Goal: Task Accomplishment & Management: Manage account settings

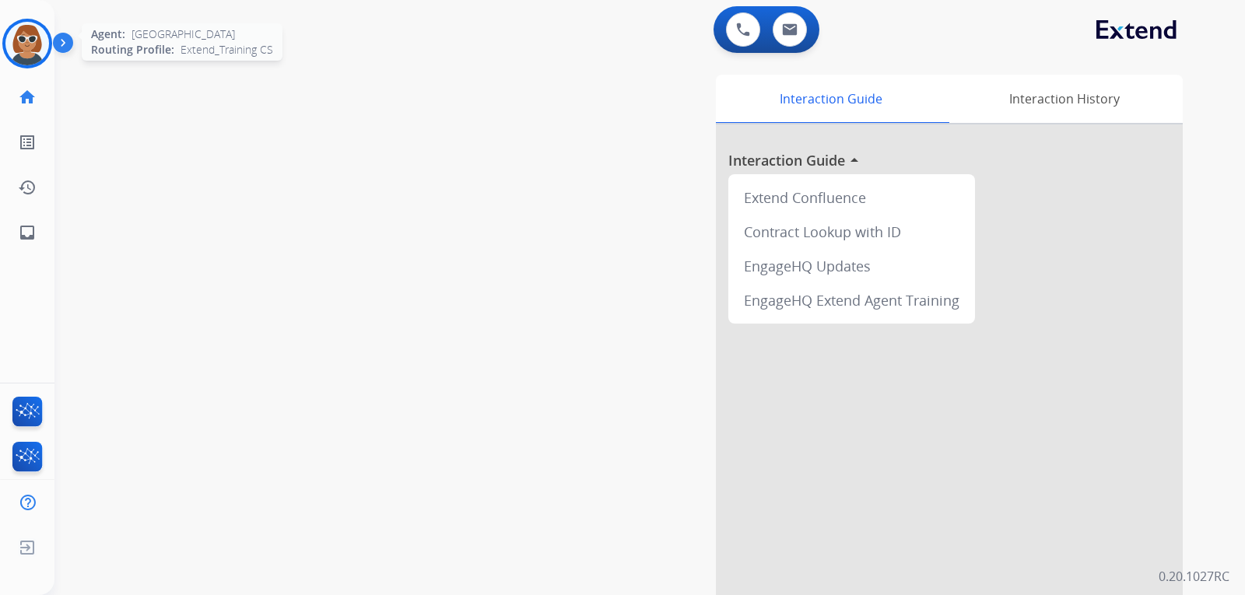
click at [22, 40] on img at bounding box center [27, 44] width 44 height 44
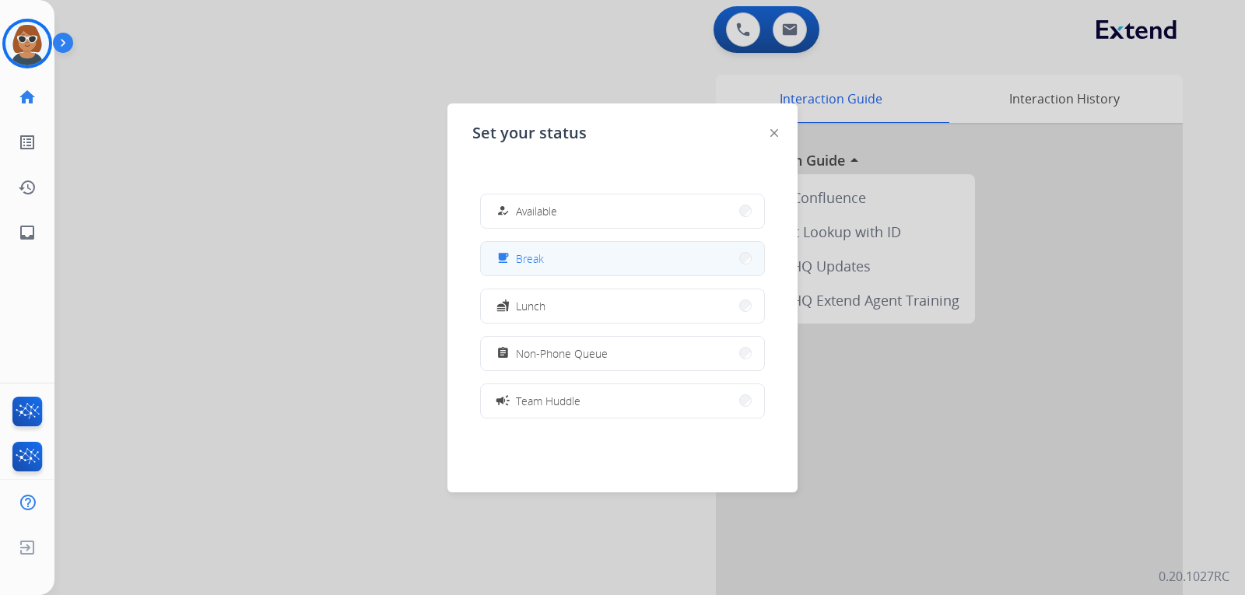
click at [587, 255] on button "free_breakfast Break" at bounding box center [622, 258] width 283 height 33
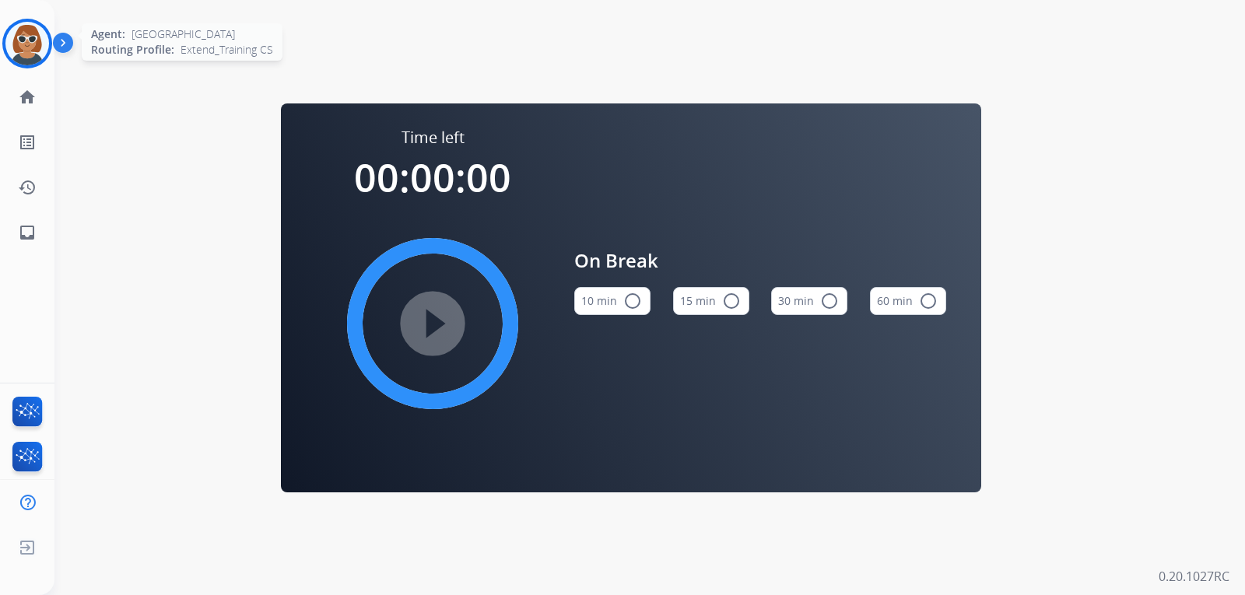
click at [22, 32] on img at bounding box center [27, 44] width 44 height 44
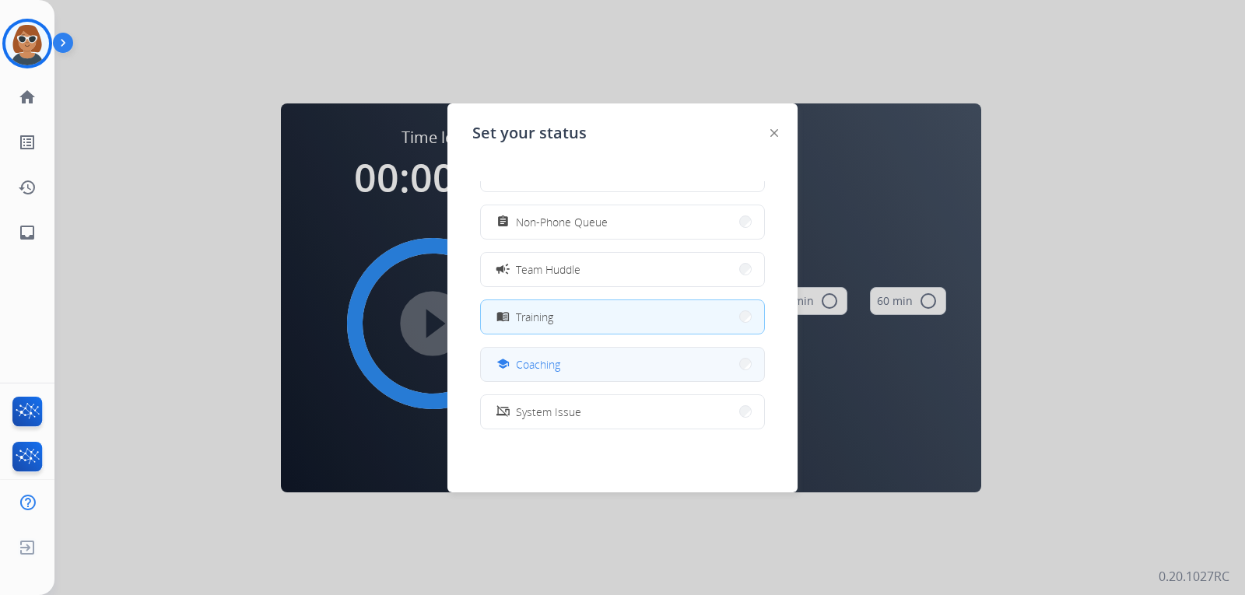
scroll to position [156, 0]
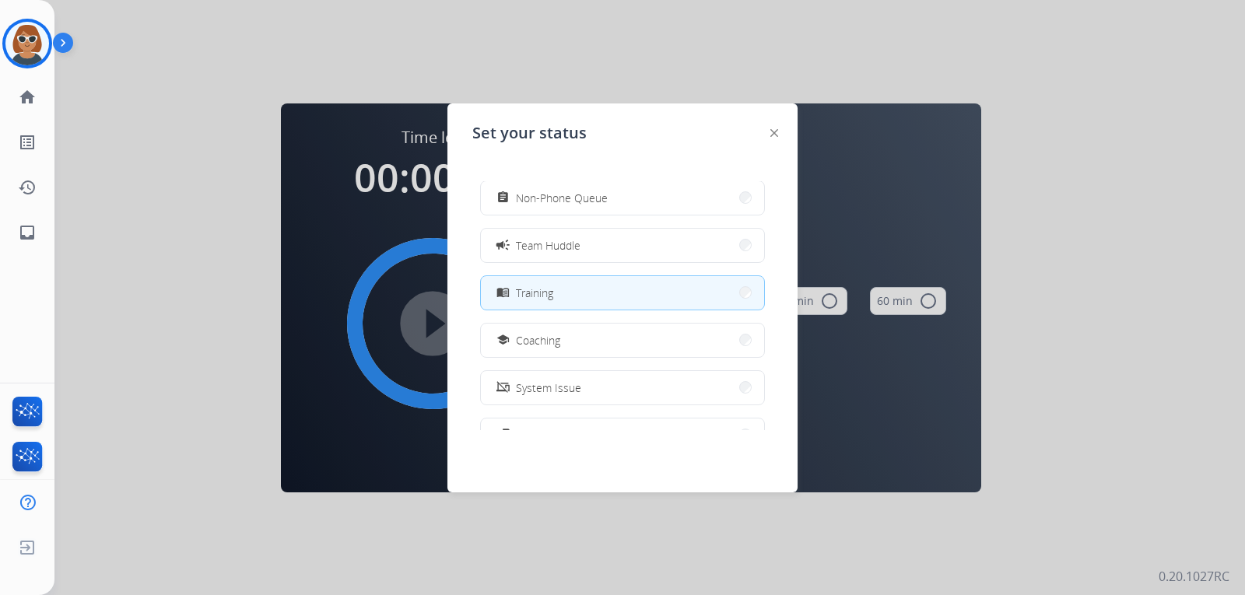
click at [594, 295] on button "menu_book Training" at bounding box center [622, 292] width 283 height 33
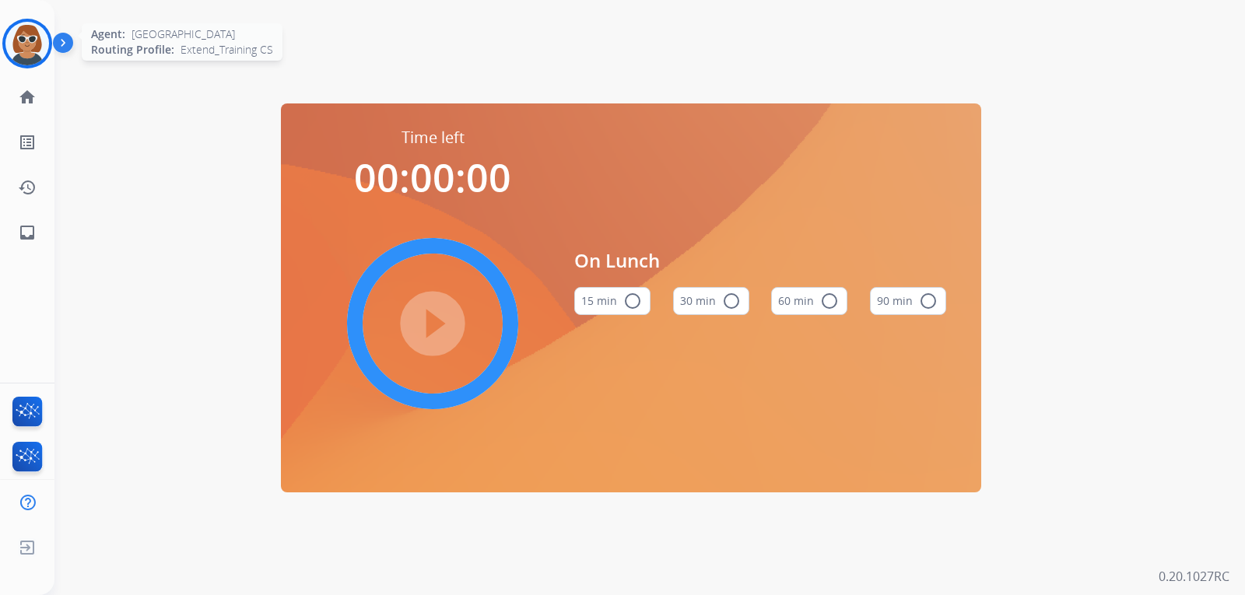
click at [26, 54] on img at bounding box center [27, 44] width 44 height 44
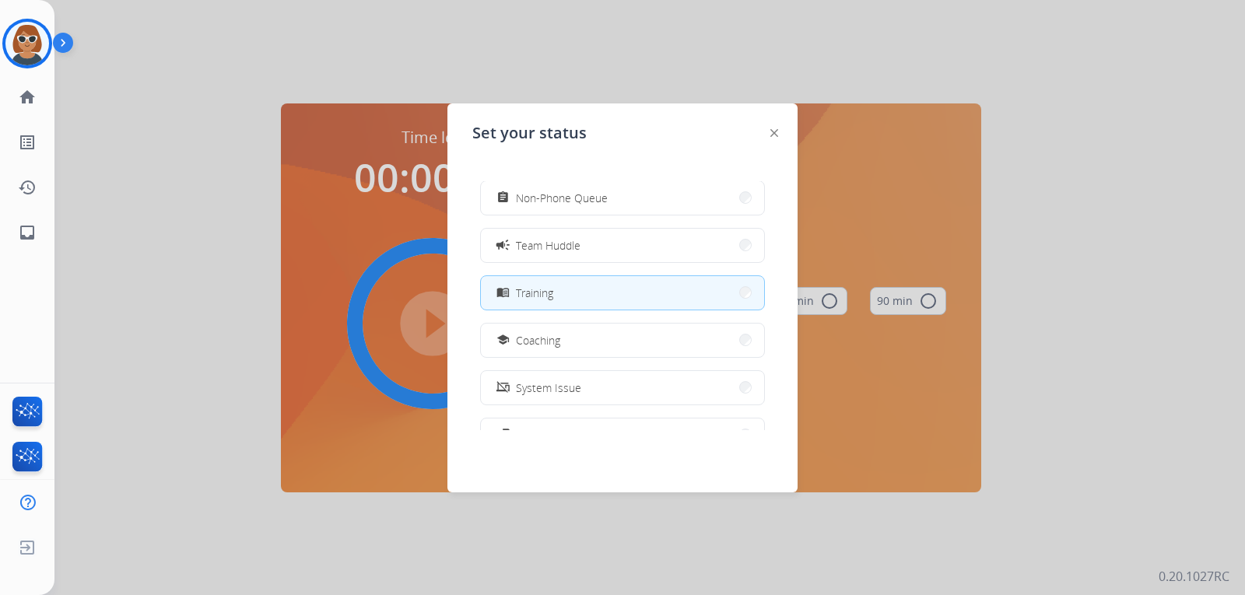
click at [617, 300] on button "menu_book Training" at bounding box center [622, 292] width 283 height 33
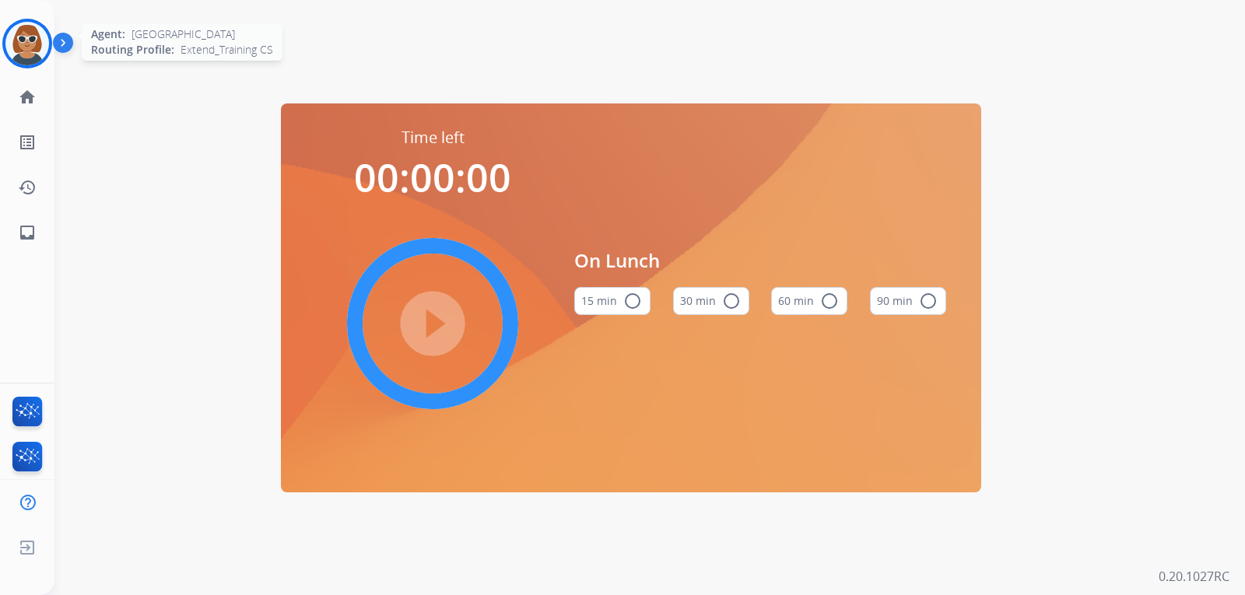
drag, startPoint x: 25, startPoint y: 56, endPoint x: 23, endPoint y: 37, distance: 18.8
click at [25, 54] on img at bounding box center [27, 44] width 44 height 44
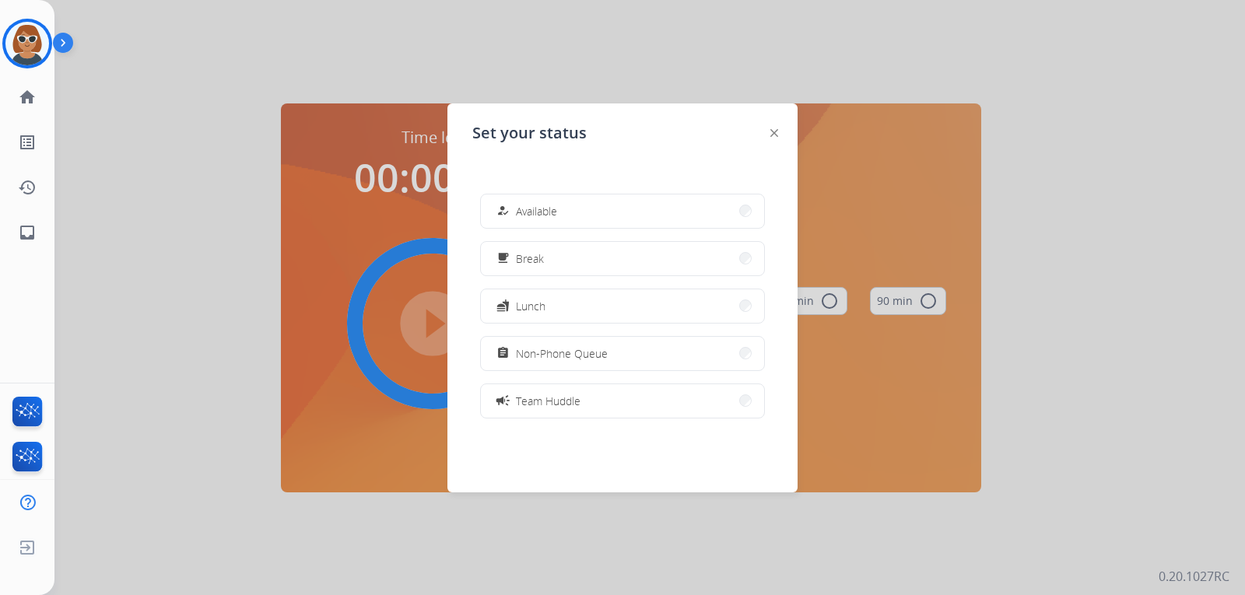
drag, startPoint x: 286, startPoint y: 51, endPoint x: 128, endPoint y: 58, distance: 157.3
click at [279, 48] on div at bounding box center [622, 297] width 1245 height 595
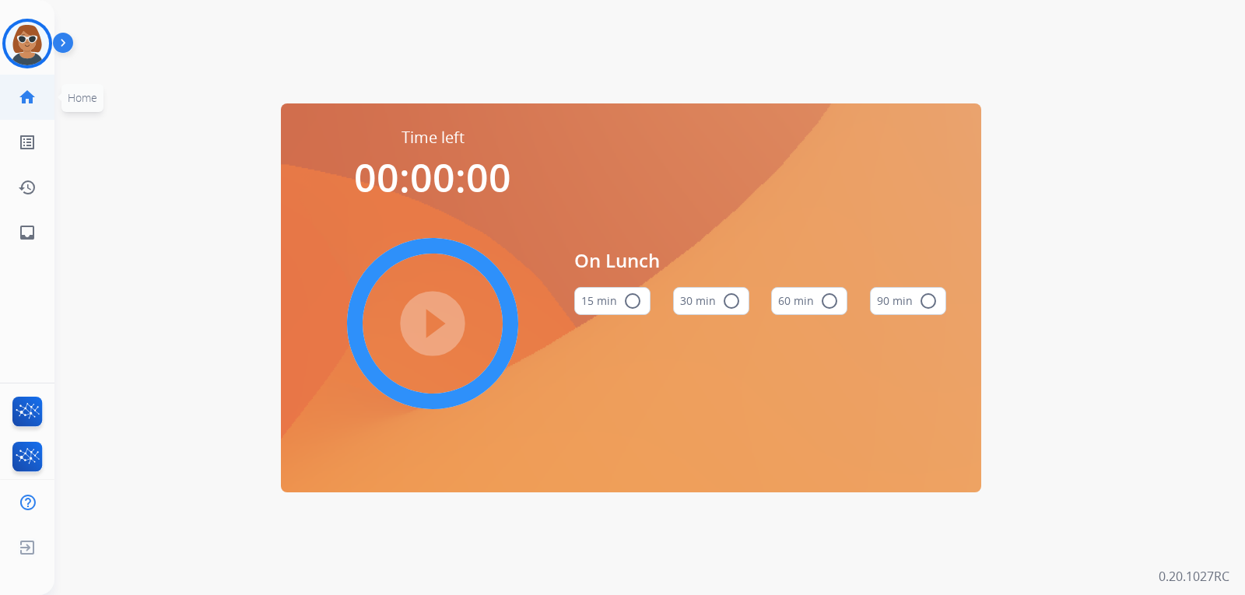
click at [27, 100] on mat-icon "home" at bounding box center [27, 97] width 19 height 19
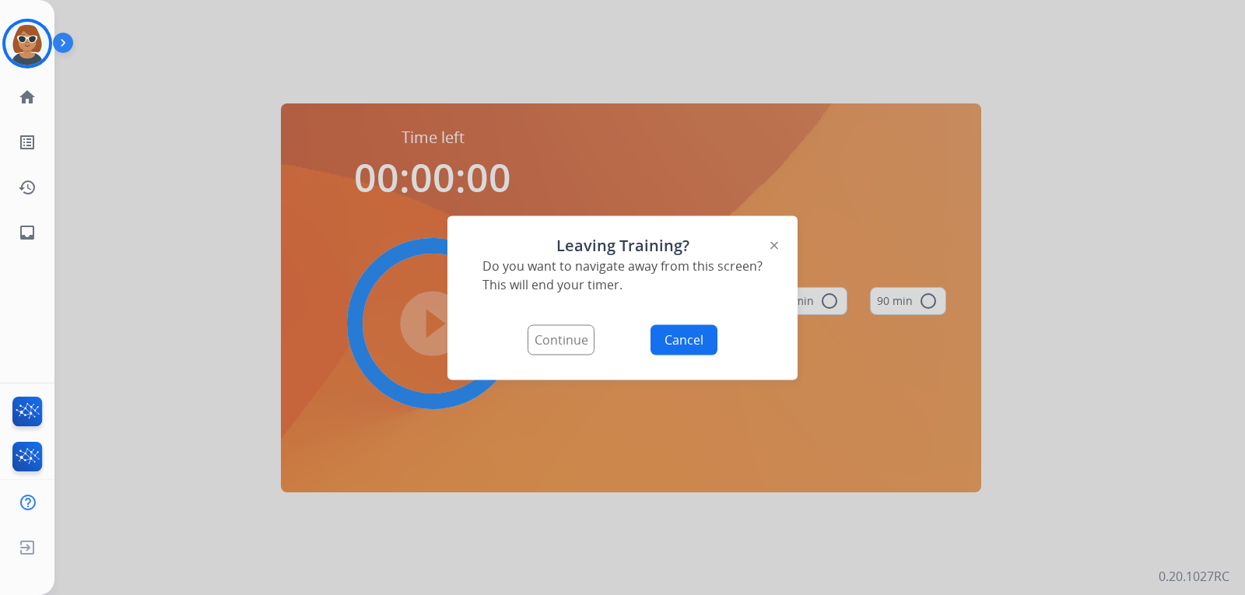
drag, startPoint x: 682, startPoint y: 339, endPoint x: 661, endPoint y: 332, distance: 21.7
click at [677, 336] on button "Cancel" at bounding box center [684, 340] width 67 height 30
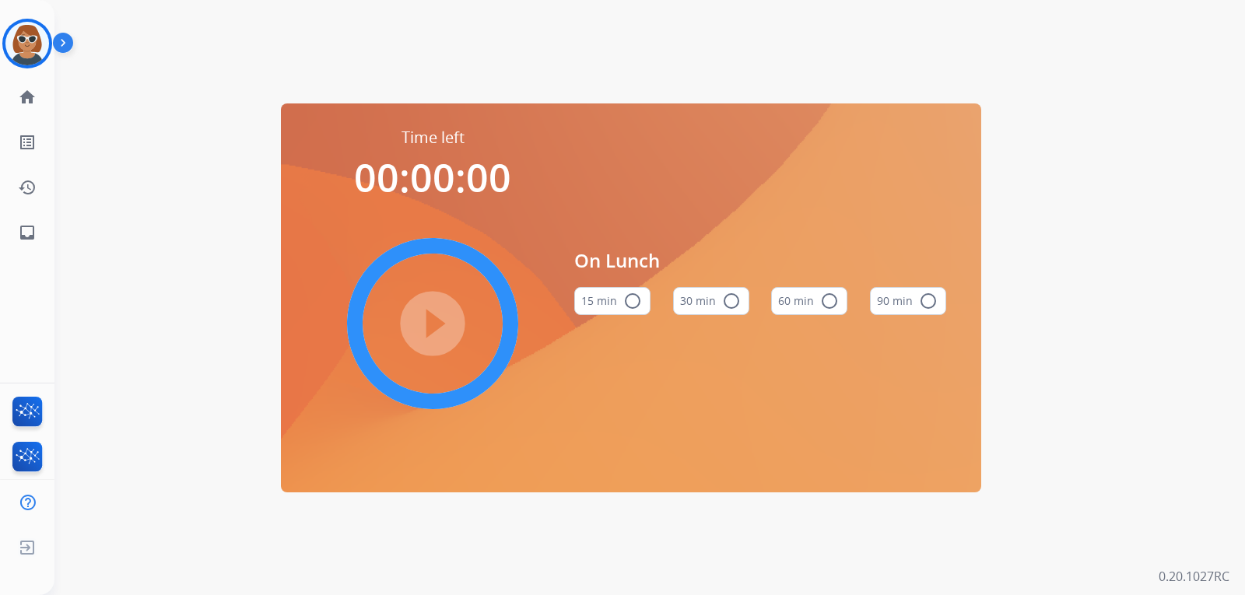
click at [66, 41] on img at bounding box center [66, 46] width 26 height 30
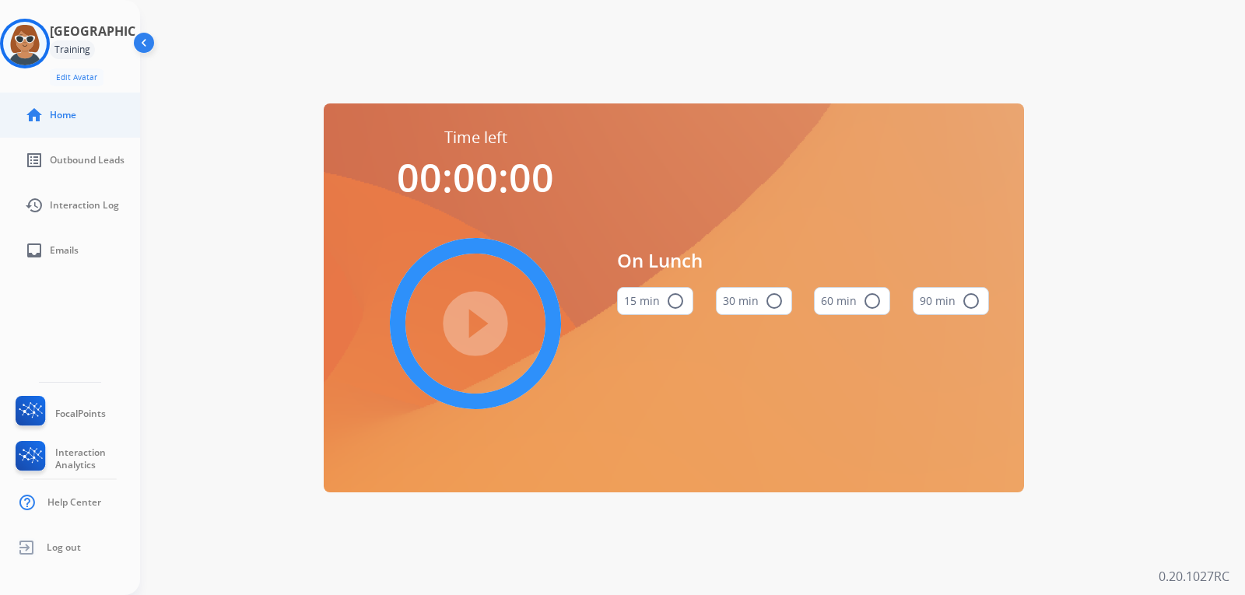
click at [73, 118] on span "Home" at bounding box center [63, 115] width 26 height 12
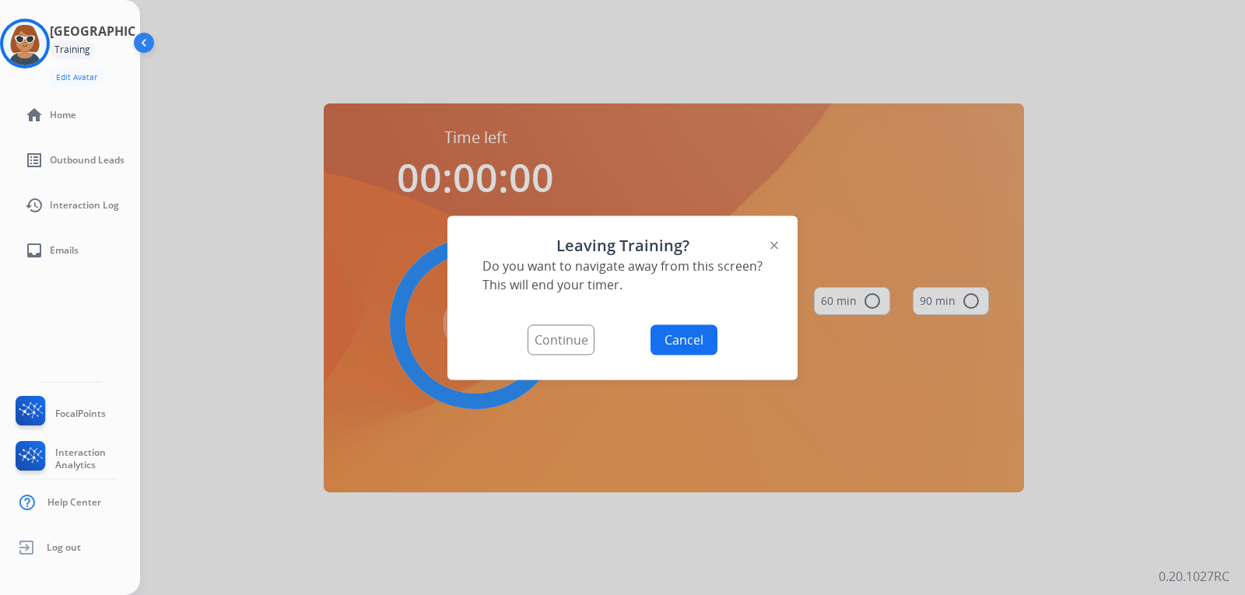
click at [697, 336] on button "Cancel" at bounding box center [684, 340] width 67 height 30
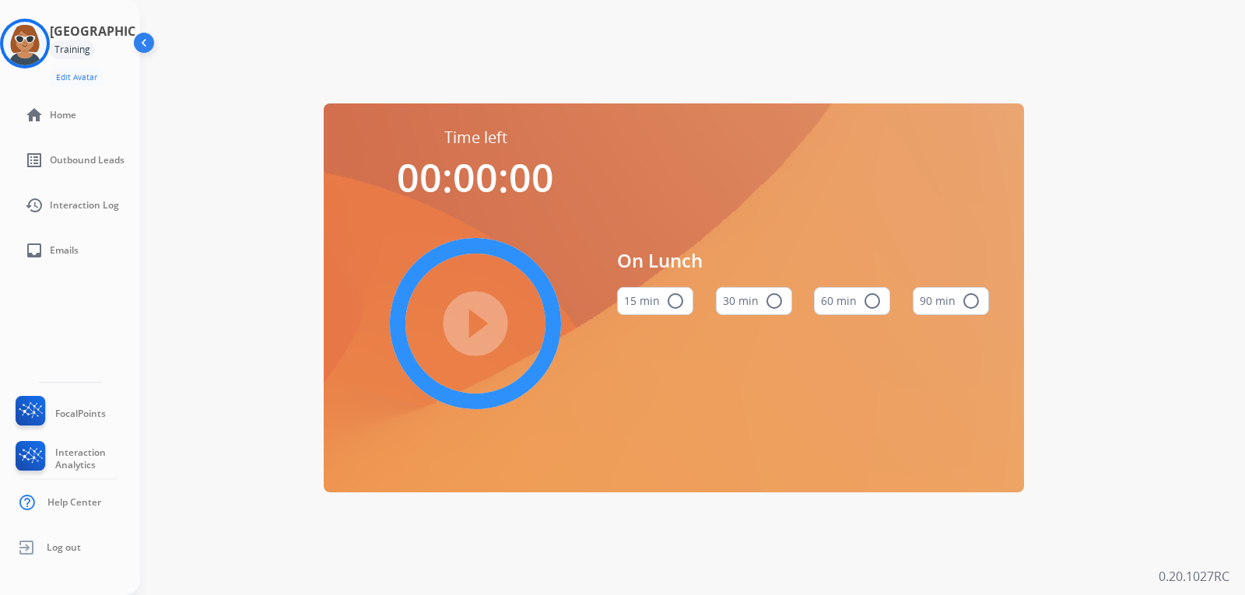
drag, startPoint x: 198, startPoint y: 406, endPoint x: 209, endPoint y: 402, distance: 12.6
click at [198, 405] on div "Time left 00:00:00 play_circle_filled On Lunch 15 min radio_button_unchecked 30…" at bounding box center [674, 297] width 1068 height 595
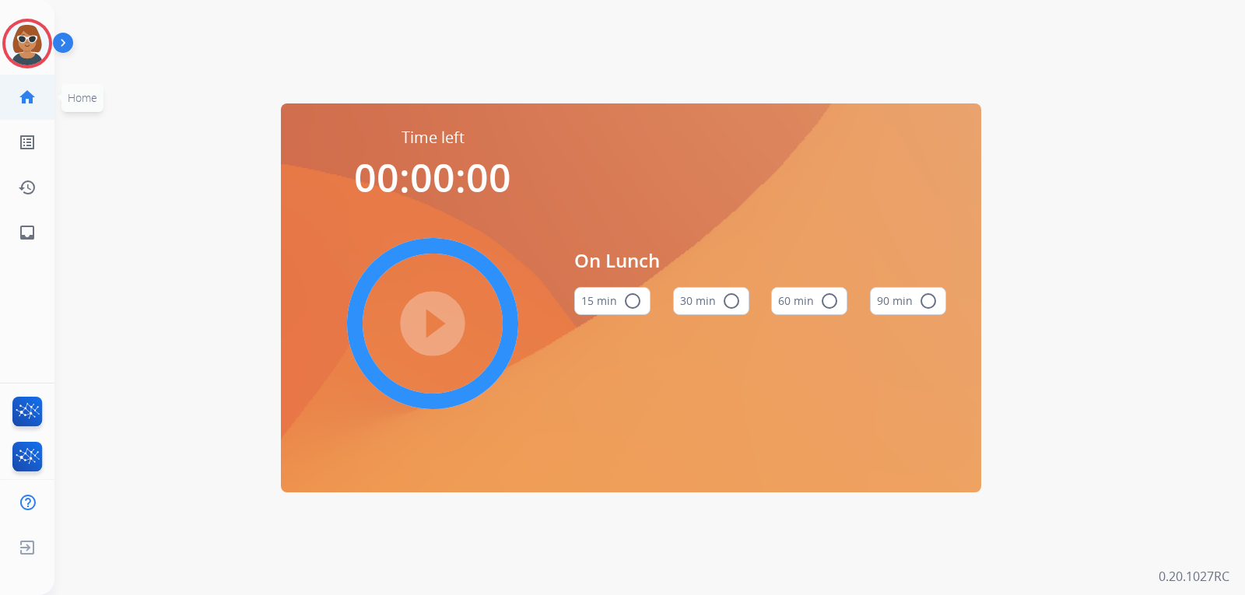
click at [20, 96] on mat-icon "home" at bounding box center [27, 97] width 19 height 19
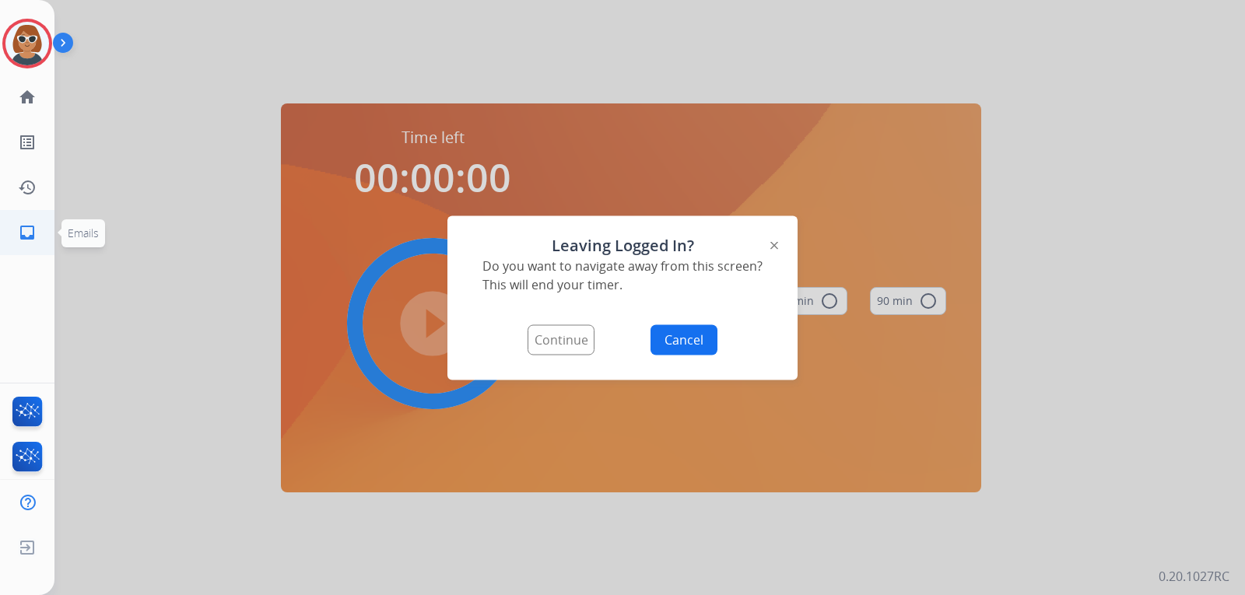
click at [16, 235] on link "inbox Emails" at bounding box center [27, 233] width 44 height 44
click at [20, 235] on mat-icon "inbox" at bounding box center [27, 232] width 19 height 19
drag, startPoint x: 720, startPoint y: 356, endPoint x: 697, endPoint y: 346, distance: 25.1
click at [717, 356] on div "Leaving Logged In? Do you want to navigate away from this screen? This will end…" at bounding box center [622, 298] width 350 height 164
drag, startPoint x: 686, startPoint y: 346, endPoint x: 461, endPoint y: 335, distance: 225.1
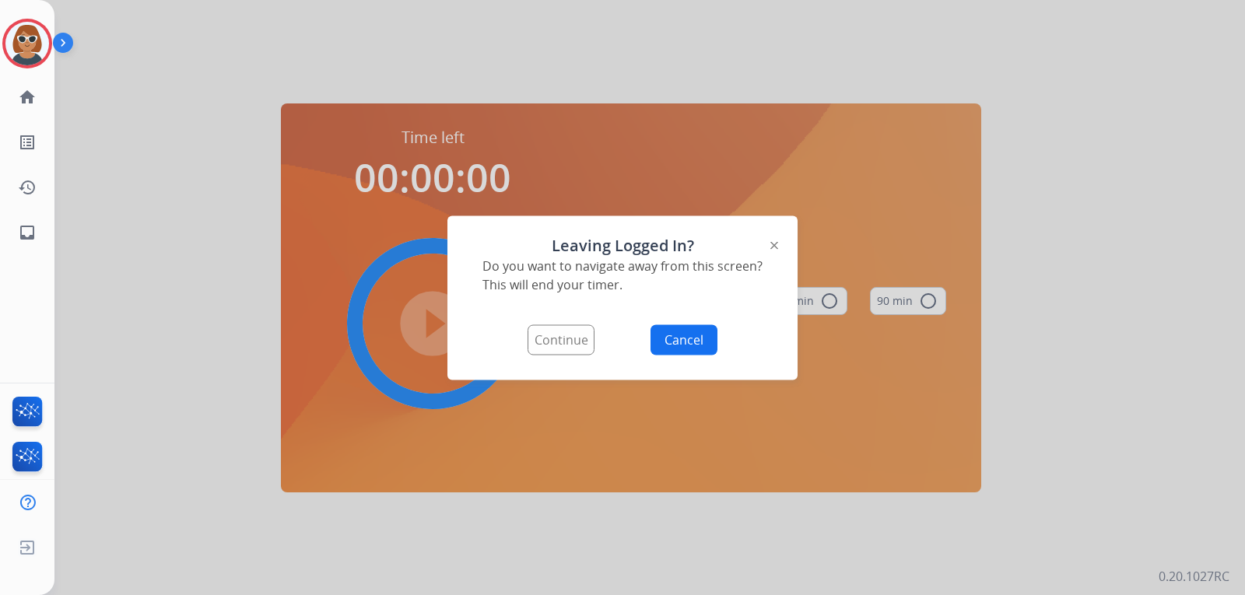
click at [684, 346] on button "Cancel" at bounding box center [684, 340] width 67 height 30
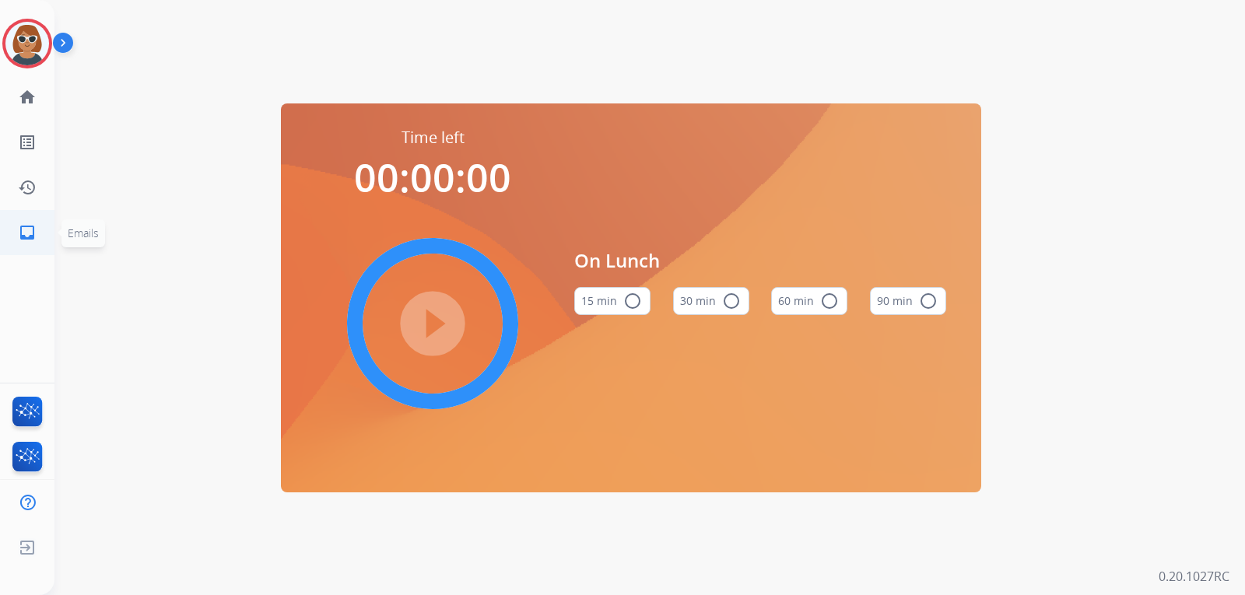
click at [35, 233] on mat-icon "inbox" at bounding box center [27, 232] width 19 height 19
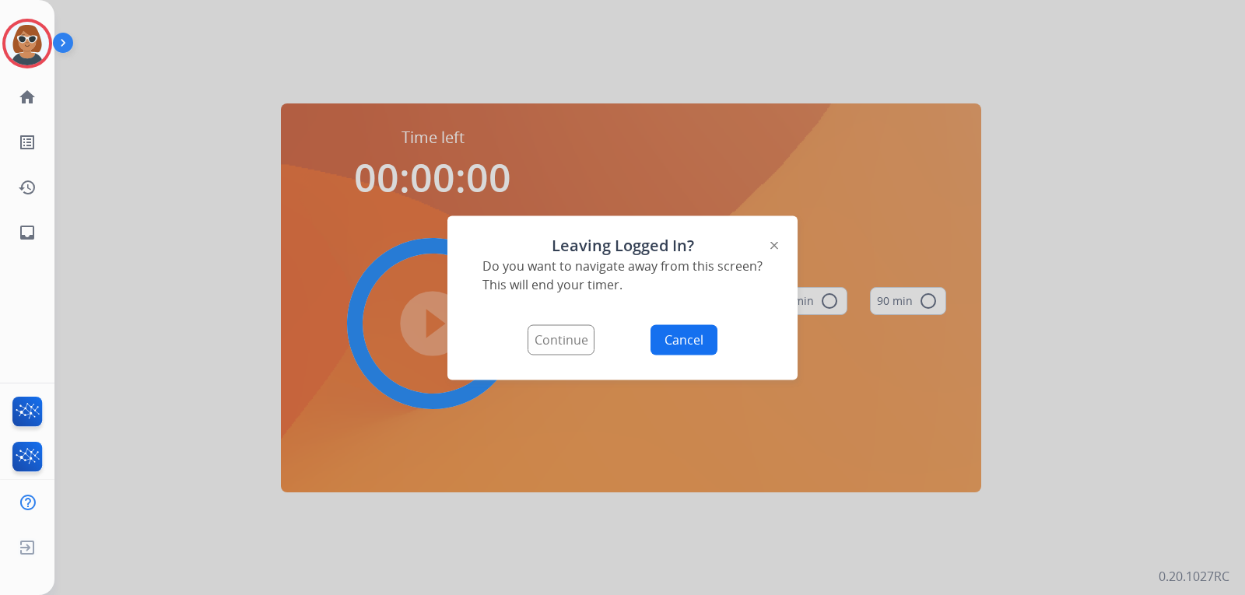
click at [683, 339] on button "Cancel" at bounding box center [684, 340] width 67 height 30
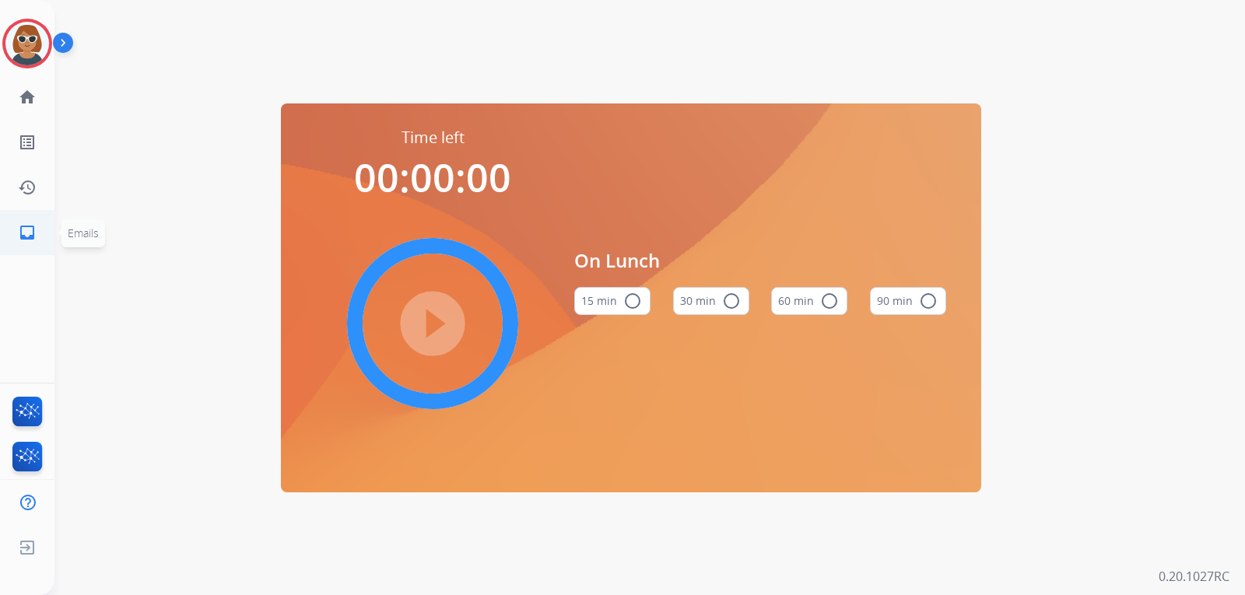
click at [28, 233] on mat-icon "inbox" at bounding box center [27, 232] width 19 height 19
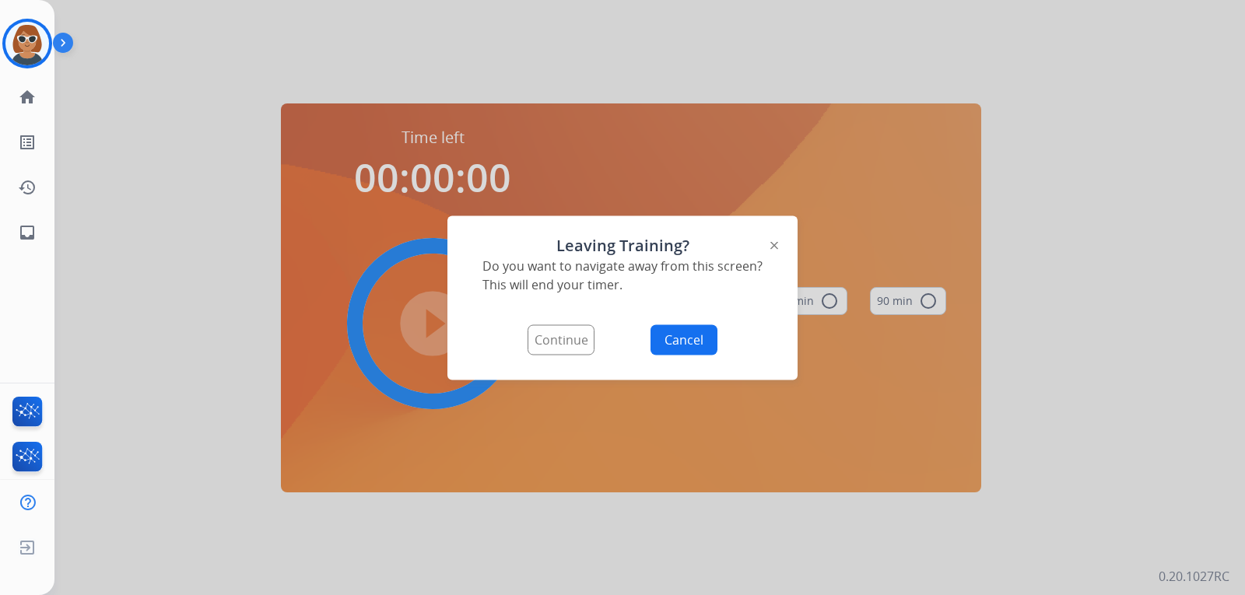
drag, startPoint x: 685, startPoint y: 337, endPoint x: 685, endPoint y: 346, distance: 8.6
click at [685, 346] on button "Cancel" at bounding box center [684, 340] width 67 height 30
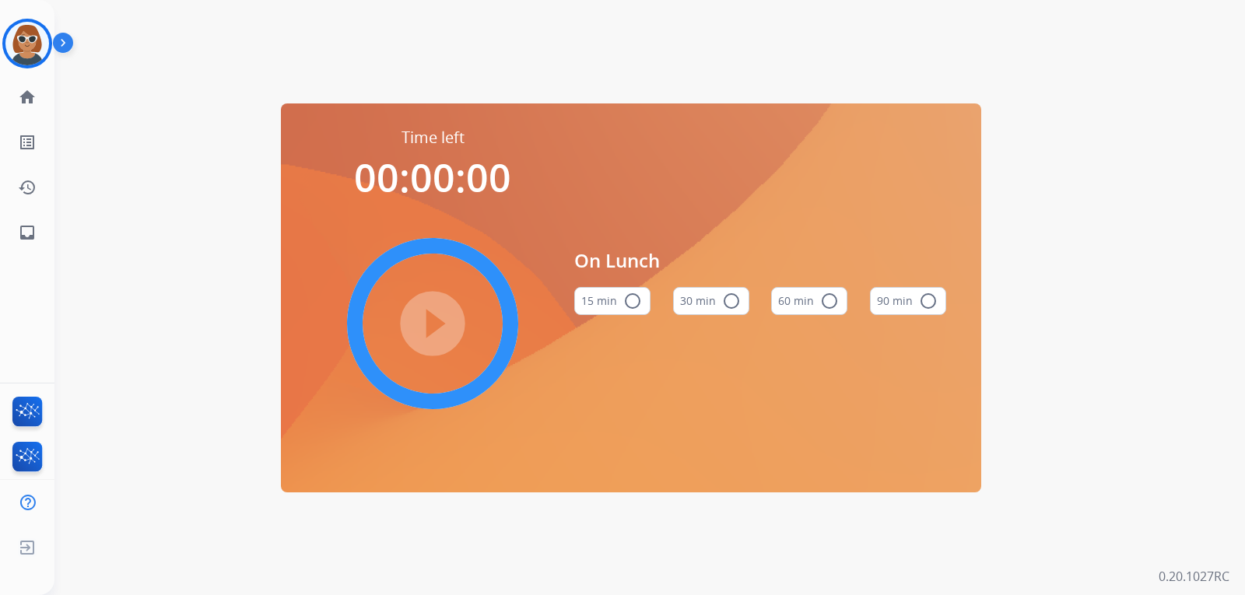
click at [62, 33] on img at bounding box center [66, 46] width 26 height 30
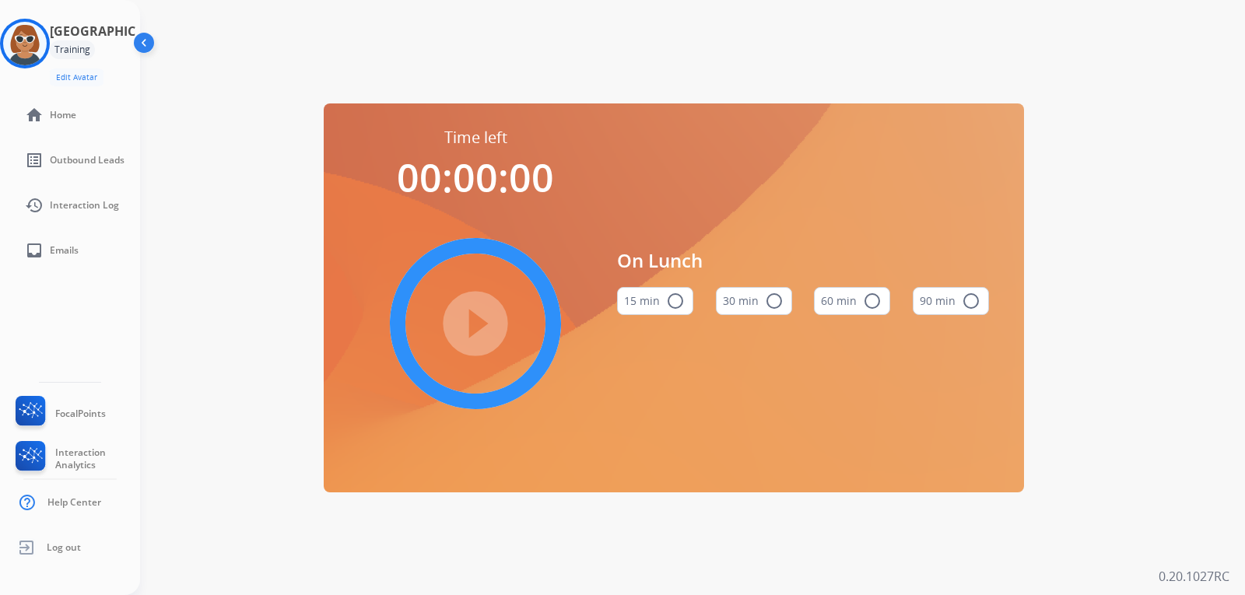
click at [89, 46] on div "Training" at bounding box center [72, 49] width 45 height 19
click at [41, 40] on img at bounding box center [25, 44] width 44 height 44
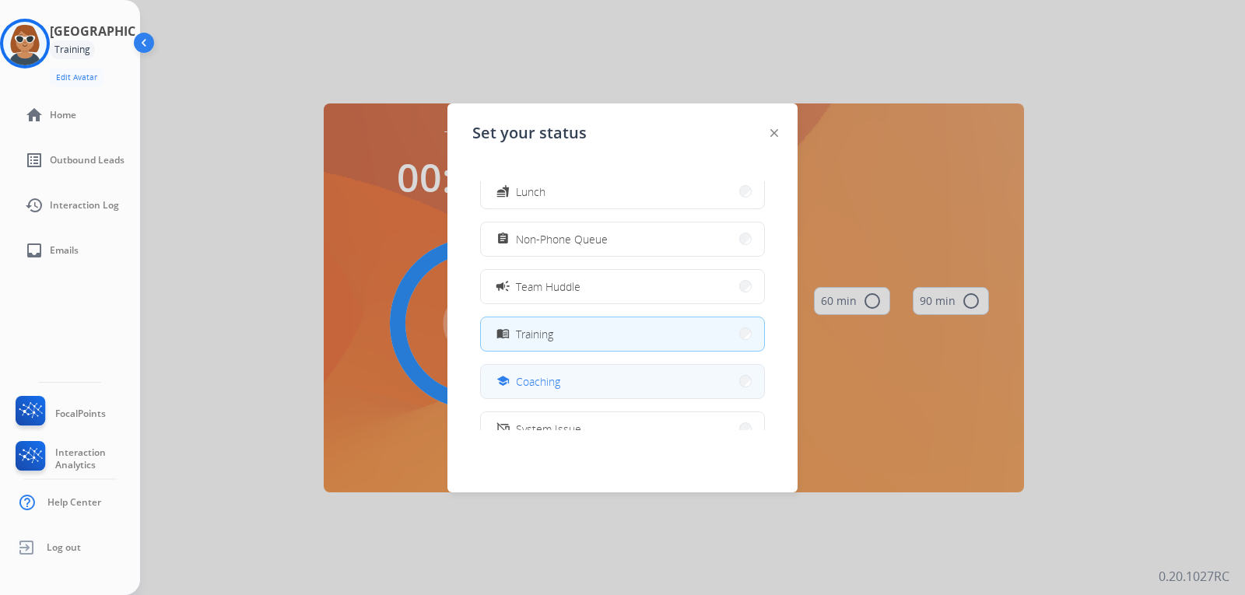
scroll to position [246, 0]
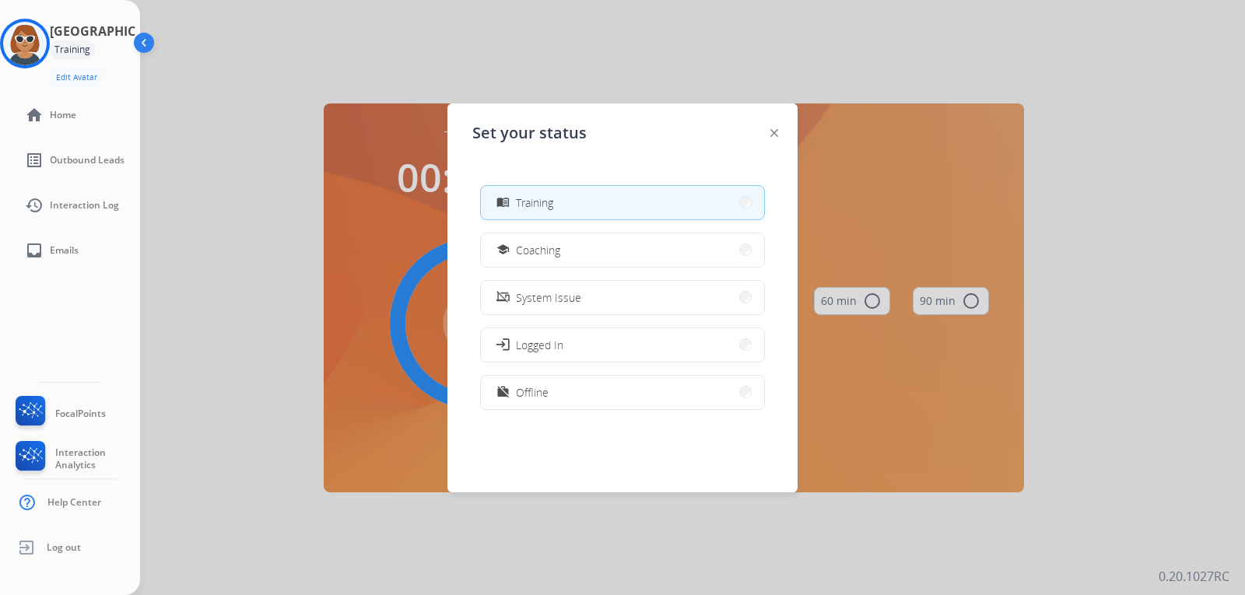
click at [564, 202] on button "menu_book Training" at bounding box center [622, 202] width 283 height 33
select select "**********"
